Goal: Find specific page/section: Find specific page/section

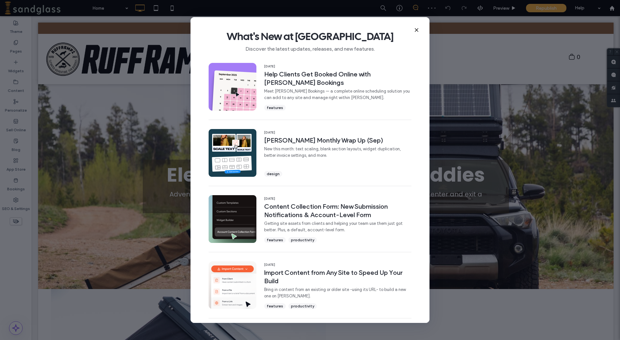
click at [416, 31] on use at bounding box center [416, 29] width 3 height 3
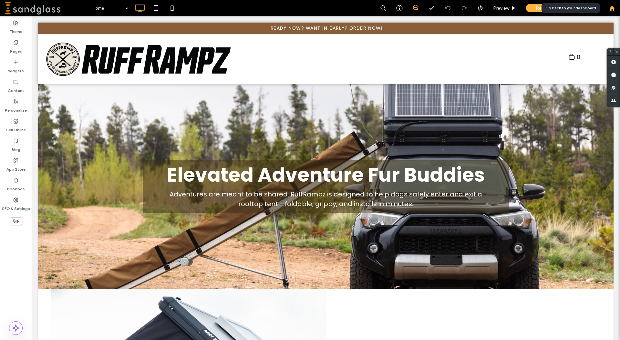
click at [613, 10] on use at bounding box center [611, 7] width 5 height 5
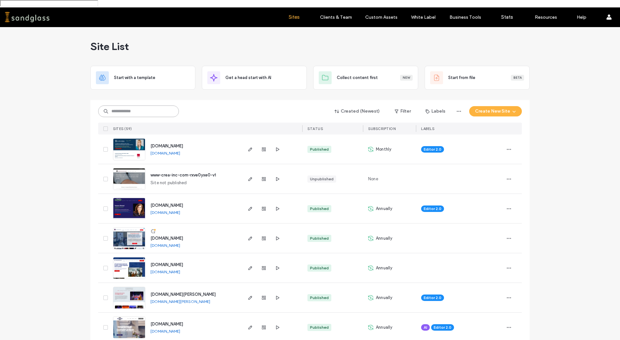
click at [146, 107] on input at bounding box center [138, 112] width 81 height 12
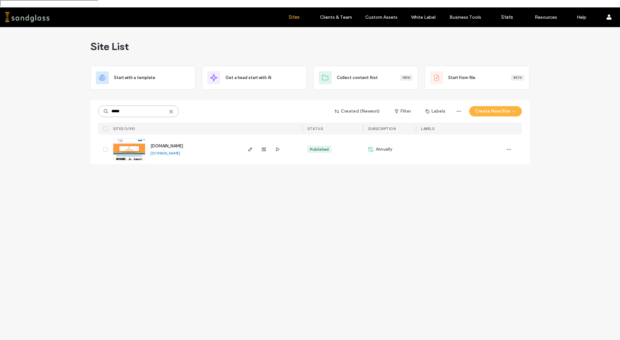
type input "*****"
click at [160, 144] on span "[DOMAIN_NAME]" at bounding box center [166, 146] width 33 height 5
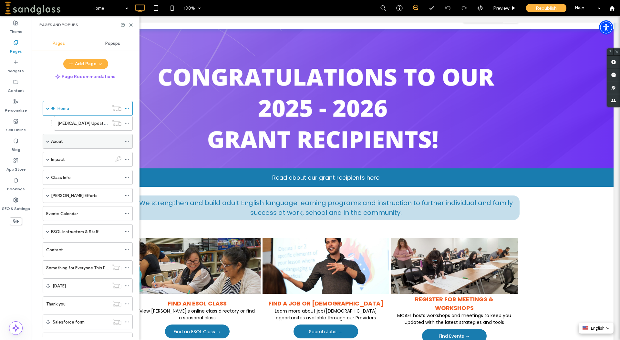
click at [48, 143] on span at bounding box center [47, 141] width 3 height 14
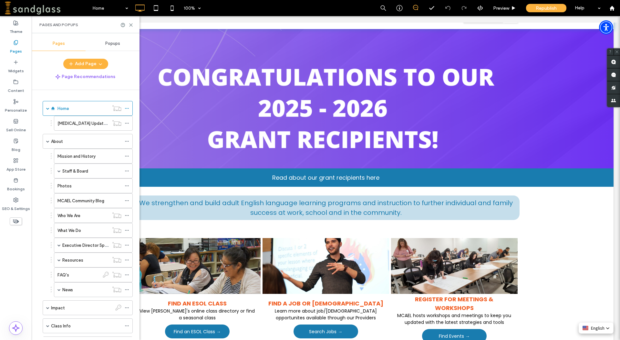
scroll to position [74, 0]
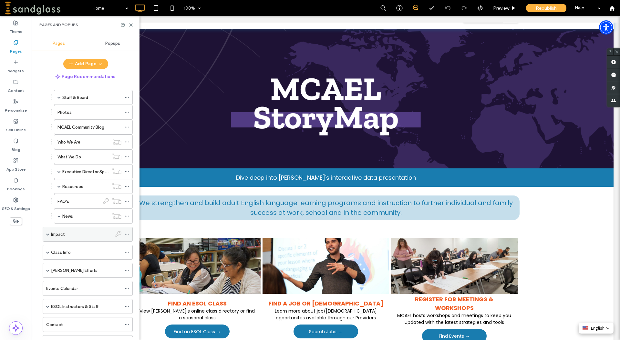
click at [48, 233] on span at bounding box center [47, 234] width 3 height 3
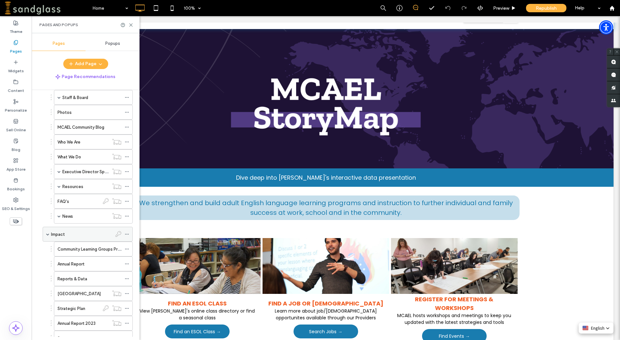
scroll to position [147, 0]
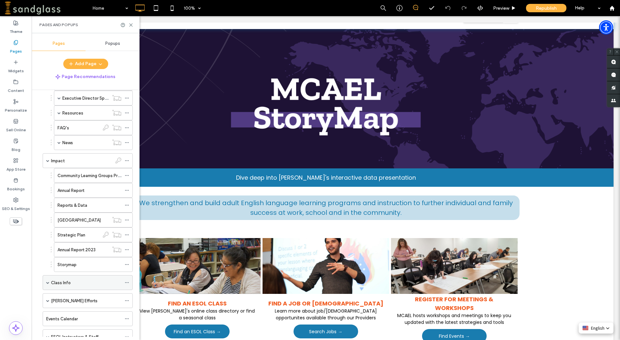
click at [48, 282] on span at bounding box center [47, 282] width 3 height 3
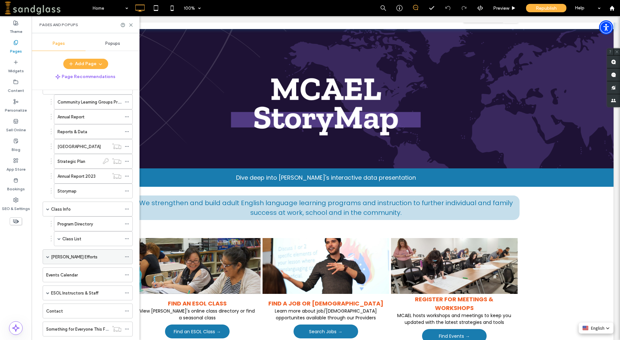
click at [49, 258] on span at bounding box center [47, 257] width 3 height 14
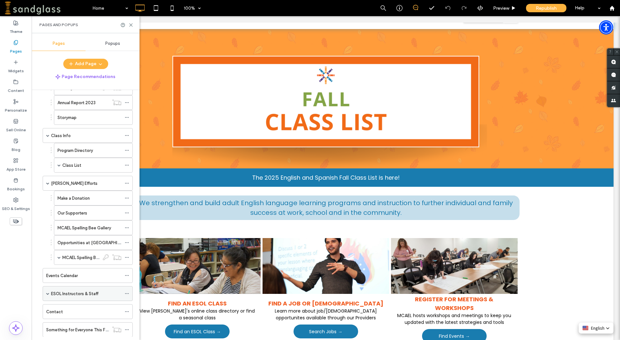
click at [48, 293] on span at bounding box center [47, 293] width 3 height 3
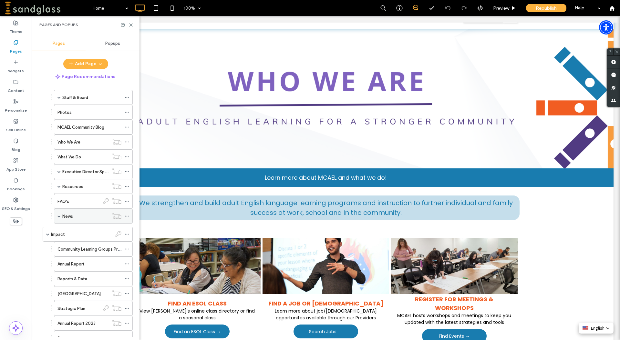
scroll to position [0, 0]
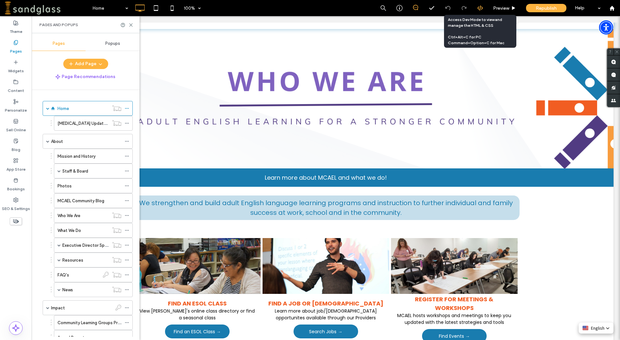
click at [478, 5] on icon at bounding box center [480, 8] width 6 height 6
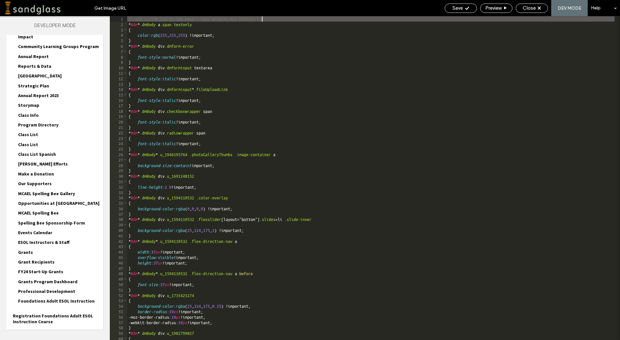
scroll to position [282, 0]
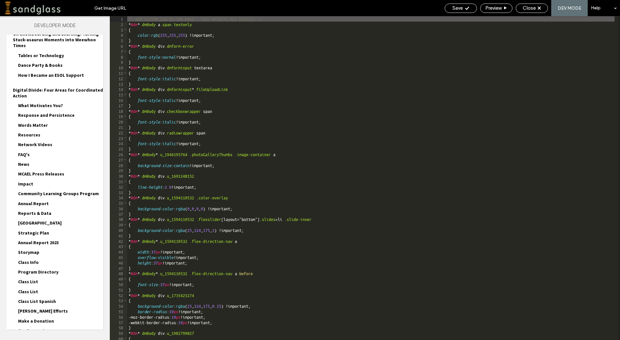
click at [24, 125] on span "Words Matter" at bounding box center [33, 125] width 30 height 6
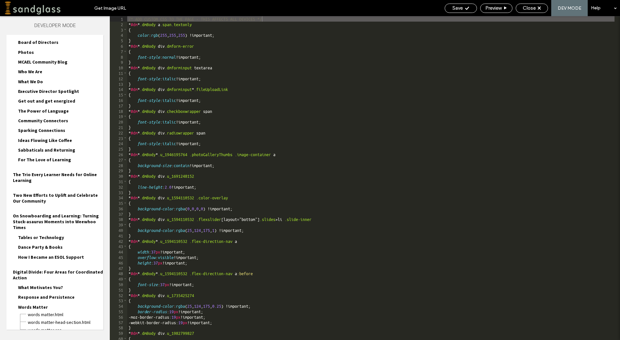
scroll to position [26, 0]
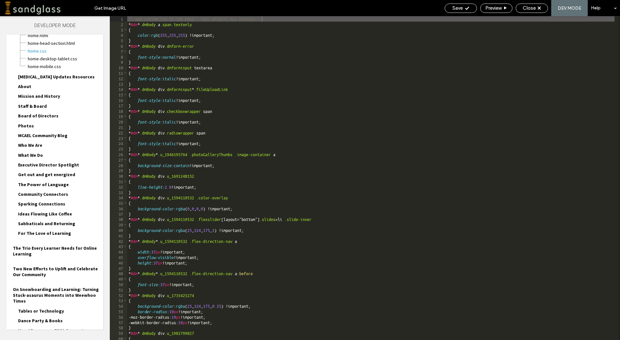
click at [34, 105] on span "Staff & Board" at bounding box center [32, 106] width 29 height 6
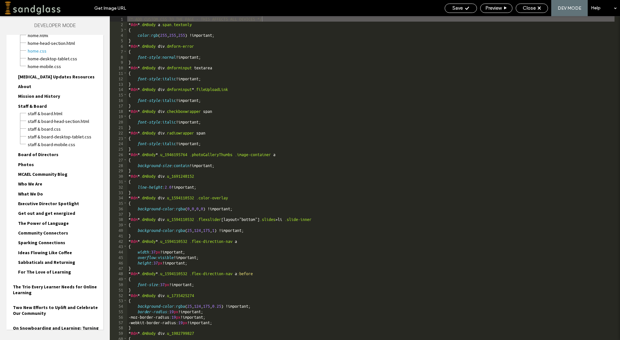
click at [38, 154] on span "Board of Directors" at bounding box center [38, 155] width 40 height 6
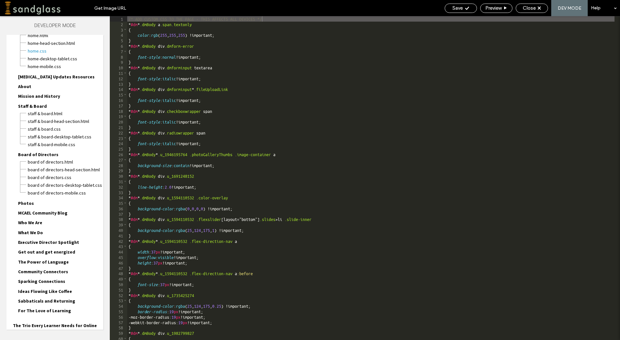
click at [23, 201] on span "Photos" at bounding box center [26, 203] width 16 height 6
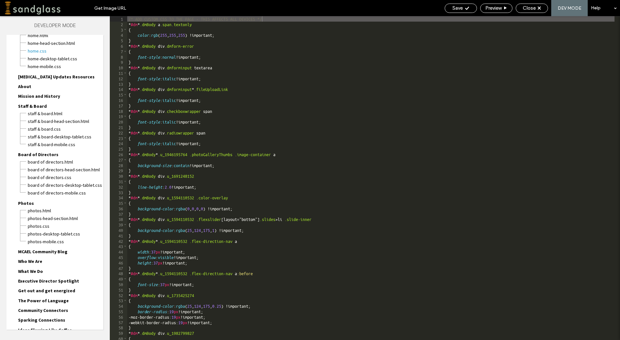
click at [21, 250] on span "MCAEL Community Blog" at bounding box center [42, 252] width 49 height 6
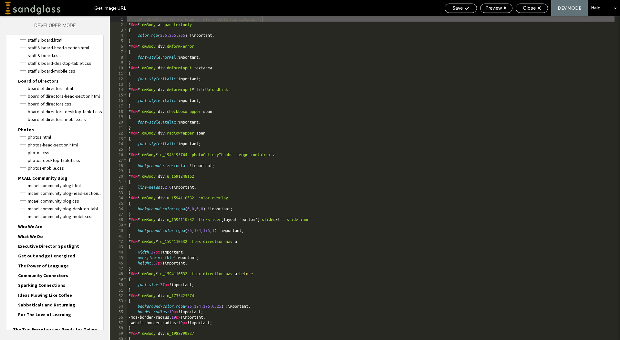
click at [42, 230] on div "Who We Are Who We Are.html Who We Are-head-section.html Who We Are.css Who We A…" at bounding box center [58, 228] width 90 height 10
click at [31, 225] on span "Who We Are" at bounding box center [30, 227] width 24 height 6
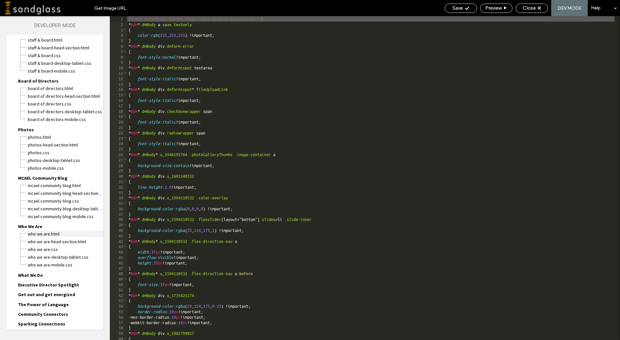
click at [56, 235] on span "Who We Are.html" at bounding box center [65, 234] width 76 height 6
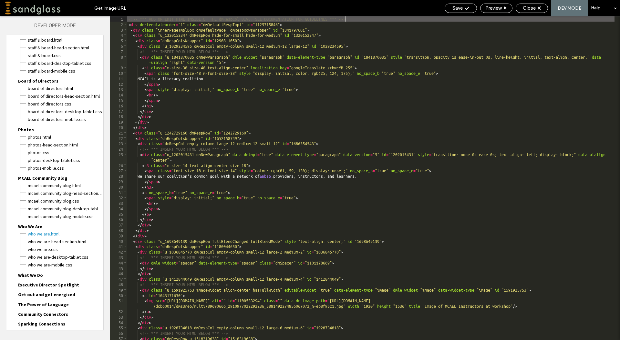
click at [35, 275] on span "What We Do" at bounding box center [30, 275] width 25 height 6
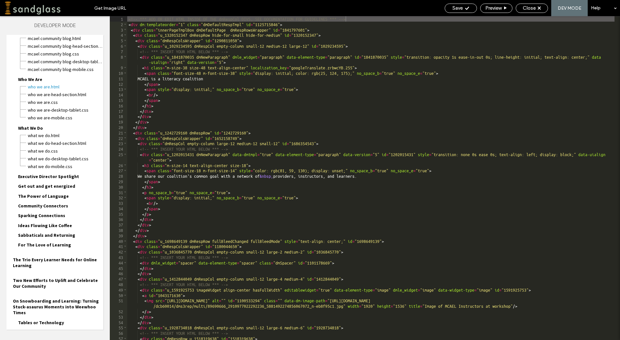
click at [61, 187] on span "Get out and get energized" at bounding box center [46, 186] width 57 height 6
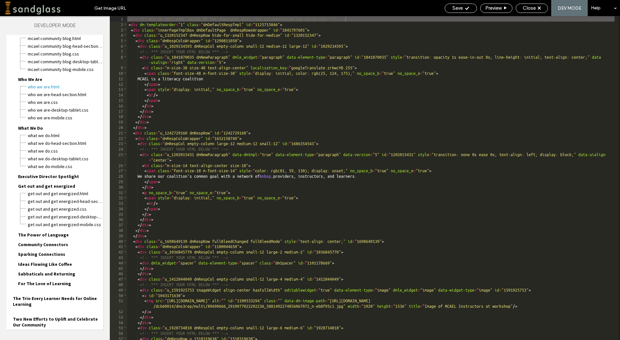
click at [50, 244] on span "Community Connectors" at bounding box center [43, 245] width 50 height 6
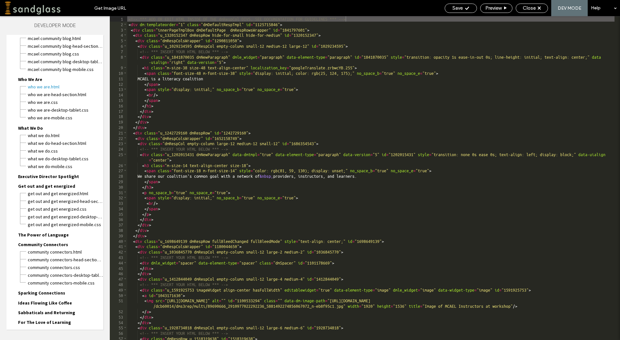
scroll to position [321, 0]
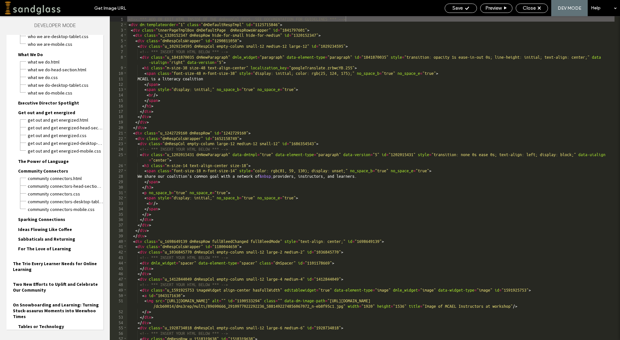
click at [56, 230] on span "Ideas Flowing Like Coffee" at bounding box center [45, 230] width 54 height 6
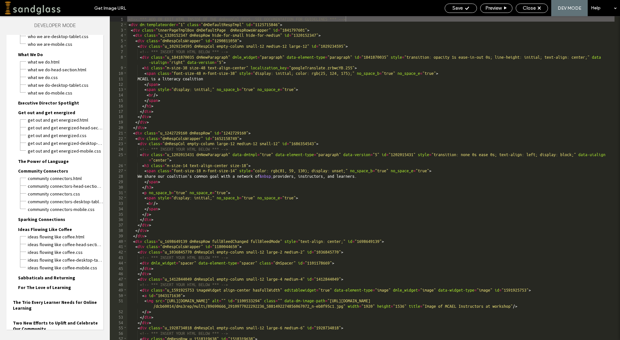
scroll to position [468, 0]
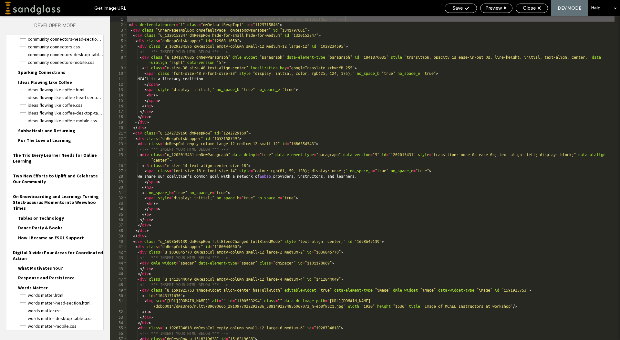
click at [50, 158] on span "The Trio Every Learner Needs for Online Learning" at bounding box center [58, 158] width 90 height 12
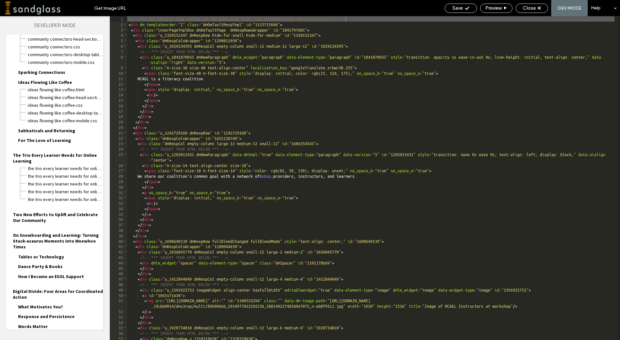
click at [36, 265] on span "Dance Party & Books" at bounding box center [40, 267] width 45 height 6
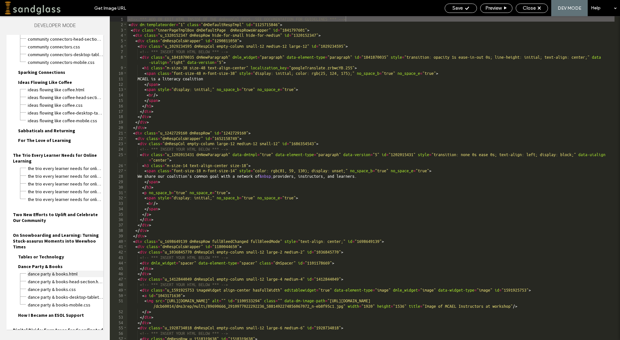
click at [50, 272] on span "Dance Party & Books.html" at bounding box center [65, 274] width 76 height 6
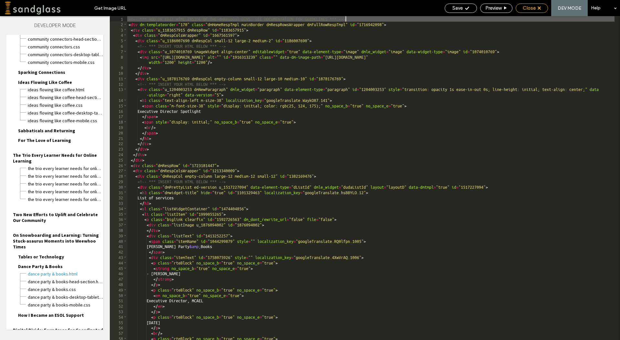
click at [536, 9] on div "Close" at bounding box center [532, 8] width 32 height 6
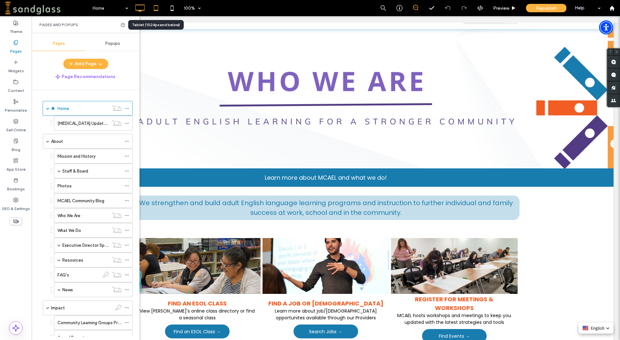
click at [152, 7] on icon at bounding box center [155, 8] width 13 height 13
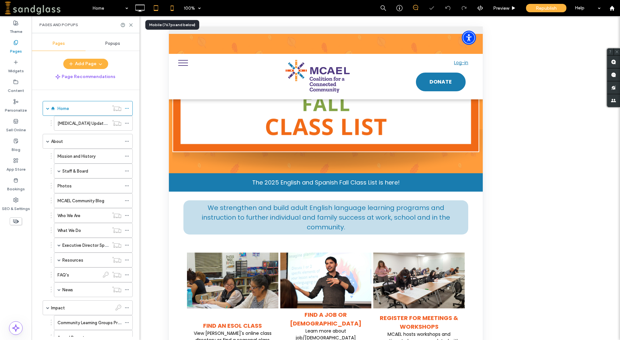
click at [170, 8] on icon at bounding box center [172, 8] width 13 height 13
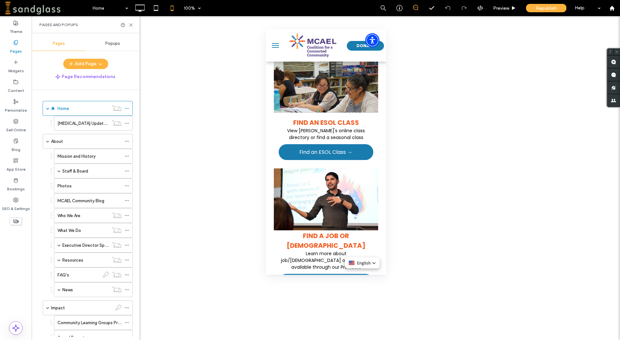
scroll to position [0, 0]
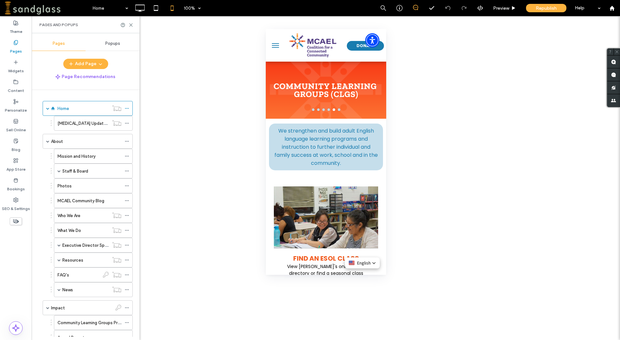
click at [131, 24] on icon at bounding box center [130, 25] width 5 height 5
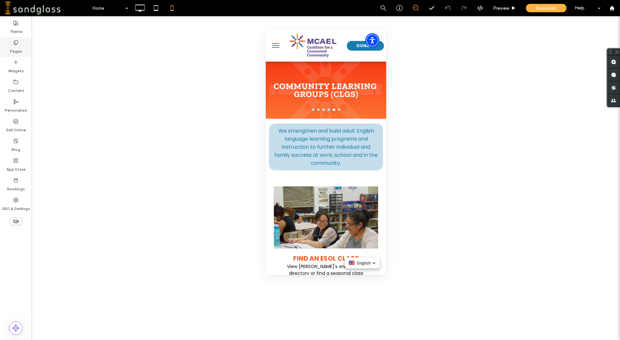
click at [20, 44] on div "Pages" at bounding box center [16, 47] width 32 height 20
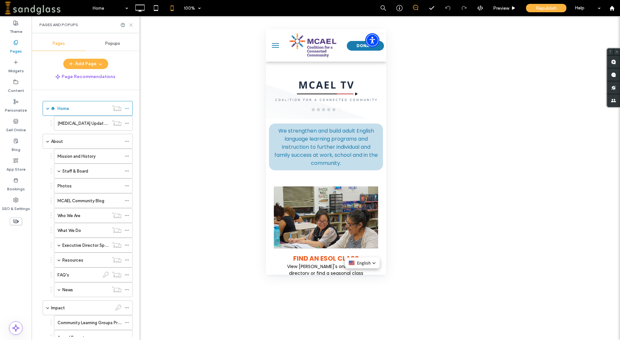
click at [131, 25] on use at bounding box center [130, 25] width 3 height 3
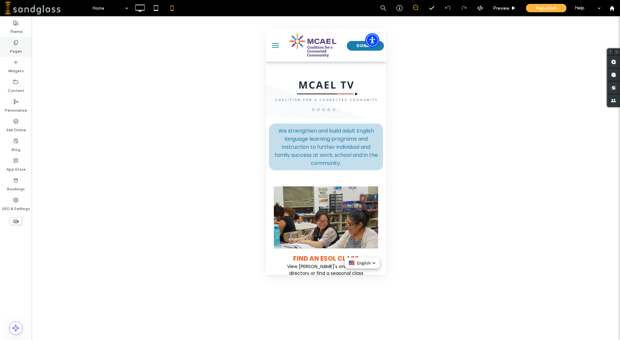
click at [19, 51] on label "Pages" at bounding box center [16, 49] width 12 height 9
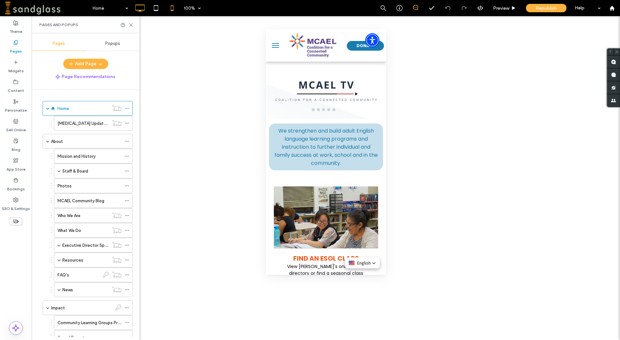
click at [145, 8] on icon at bounding box center [139, 8] width 13 height 13
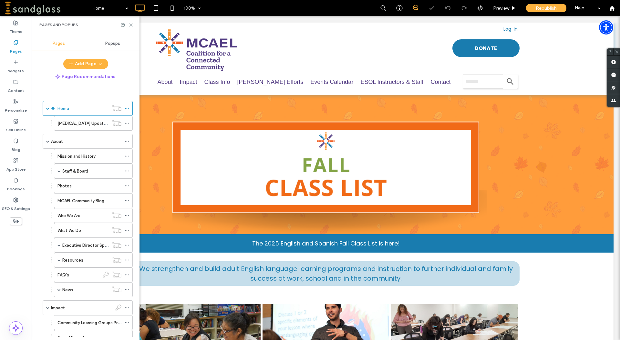
click at [132, 25] on icon at bounding box center [130, 25] width 5 height 5
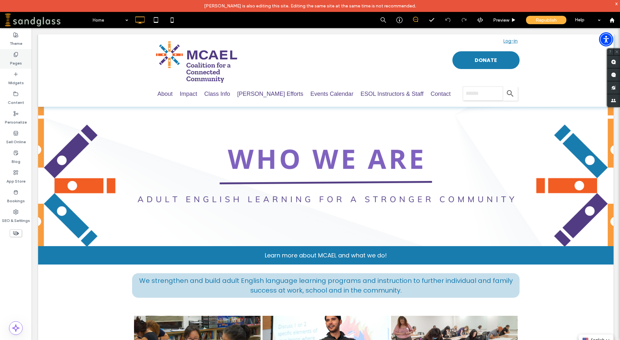
click at [12, 60] on label "Pages" at bounding box center [16, 61] width 12 height 9
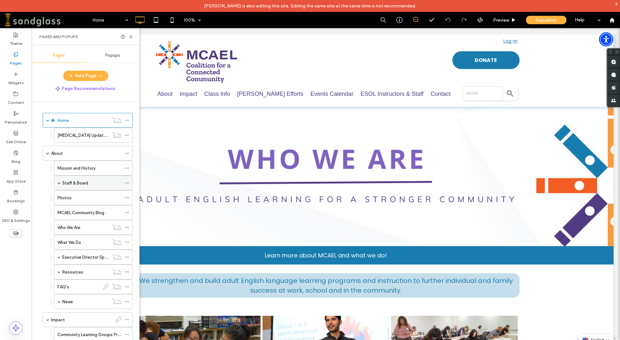
click at [71, 186] on label "Staff & Board" at bounding box center [75, 182] width 26 height 11
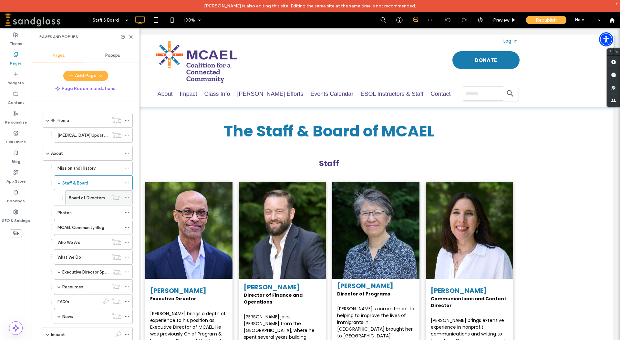
click at [84, 199] on label "Board of Directors" at bounding box center [87, 197] width 36 height 11
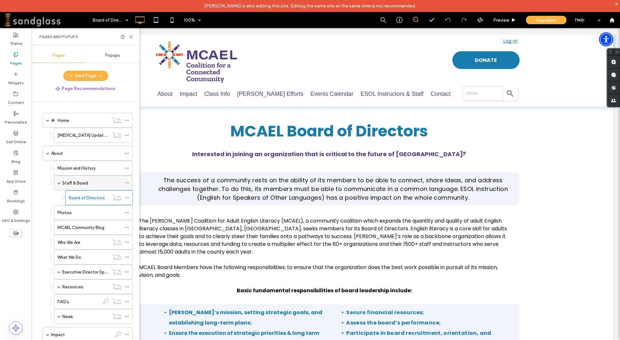
click at [88, 183] on label "Staff & Board" at bounding box center [75, 182] width 26 height 11
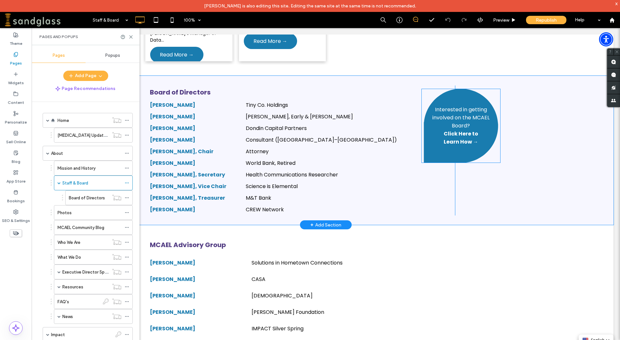
scroll to position [658, 0]
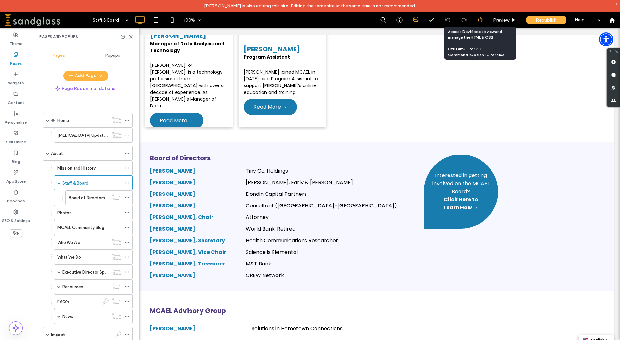
click at [480, 20] on use at bounding box center [479, 19] width 5 height 5
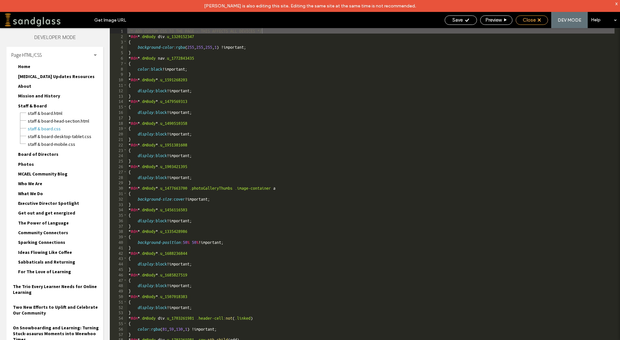
click at [532, 20] on span "Close" at bounding box center [528, 20] width 13 height 6
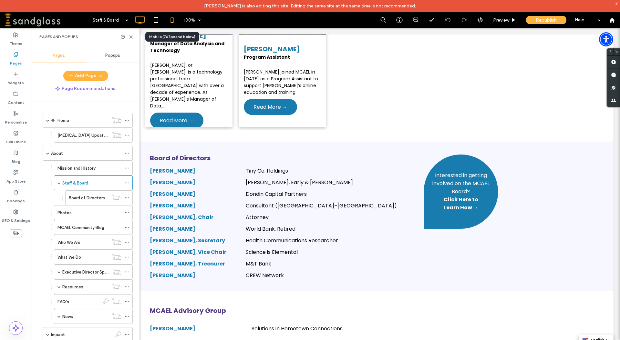
click at [172, 19] on icon at bounding box center [172, 20] width 13 height 13
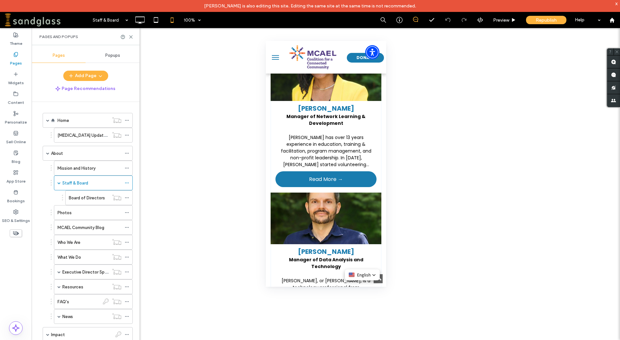
scroll to position [922, 0]
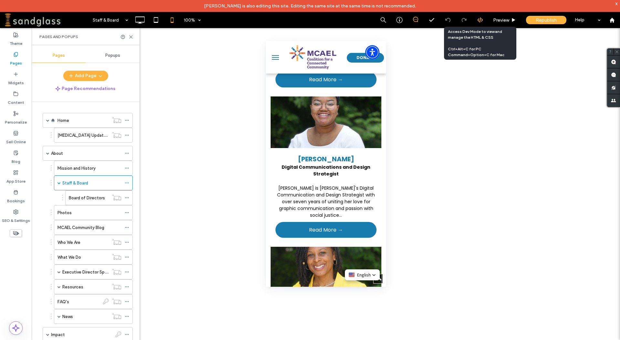
click at [479, 23] on icon at bounding box center [480, 20] width 6 height 6
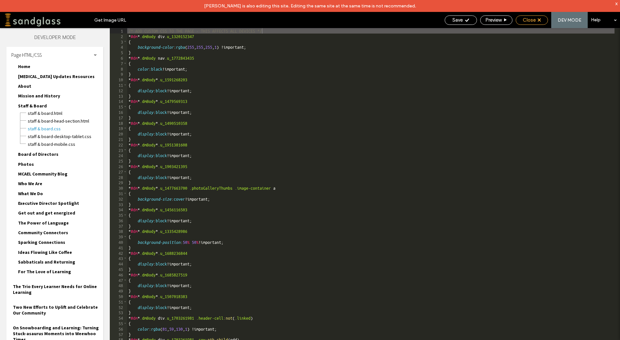
click at [528, 19] on span "Close" at bounding box center [528, 20] width 13 height 6
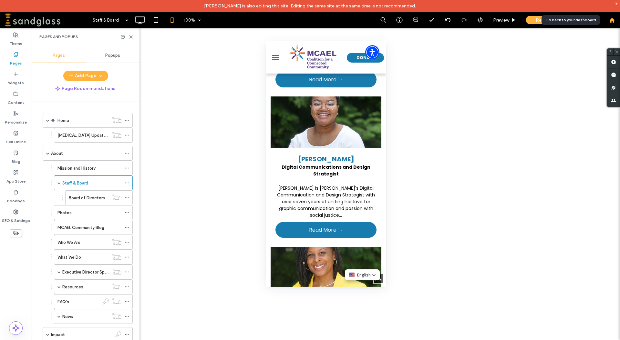
click at [612, 23] on icon at bounding box center [611, 19] width 5 height 5
